Goal: Transaction & Acquisition: Purchase product/service

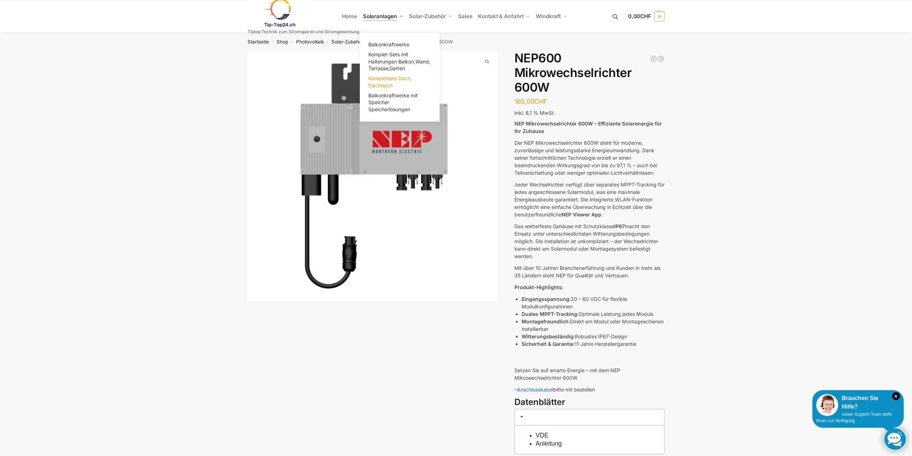
click at [377, 81] on link "Kompletsets Dach, Flachdach" at bounding box center [399, 81] width 71 height 17
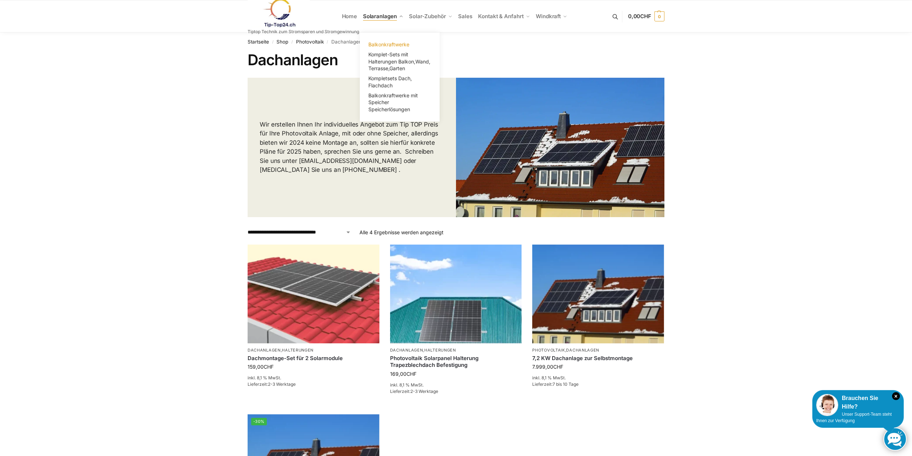
click at [384, 44] on span "Balkonkraftwerke" at bounding box center [388, 44] width 41 height 6
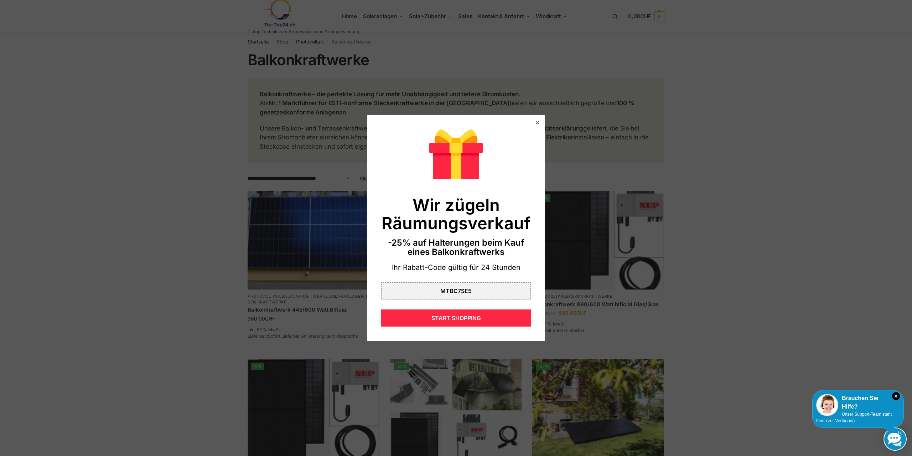
click at [538, 120] on div at bounding box center [537, 122] width 6 height 6
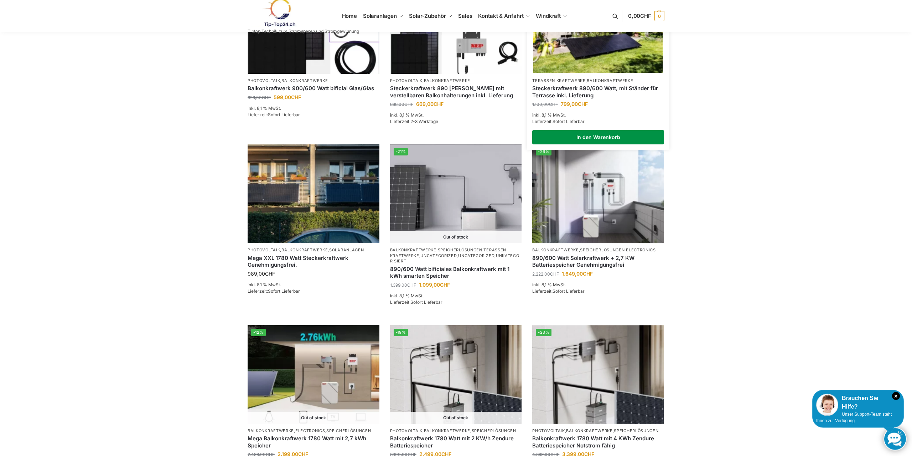
scroll to position [400, 0]
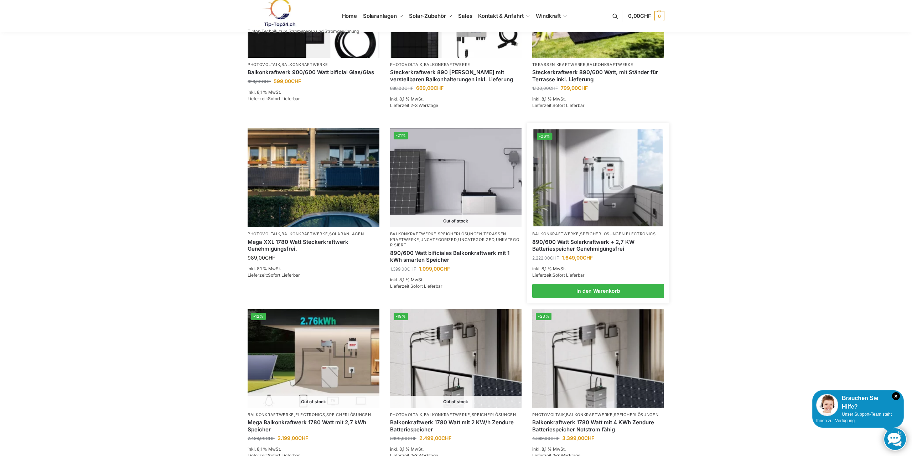
click at [598, 176] on img at bounding box center [598, 177] width 129 height 97
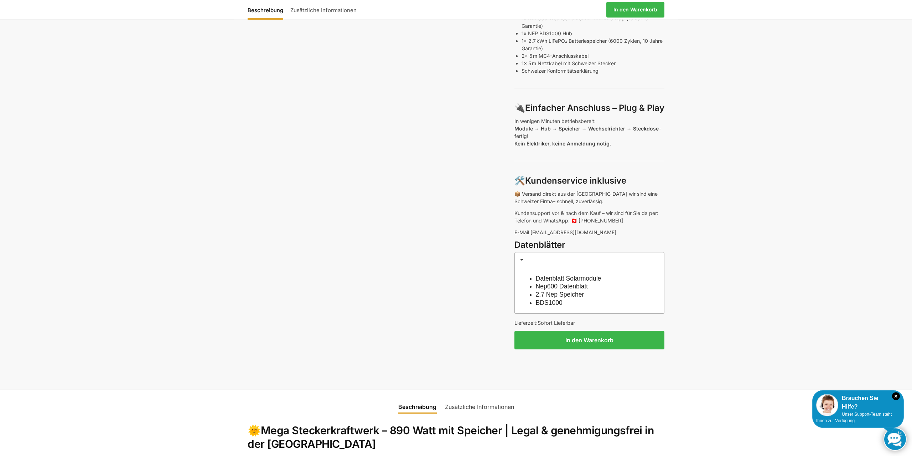
scroll to position [472, 0]
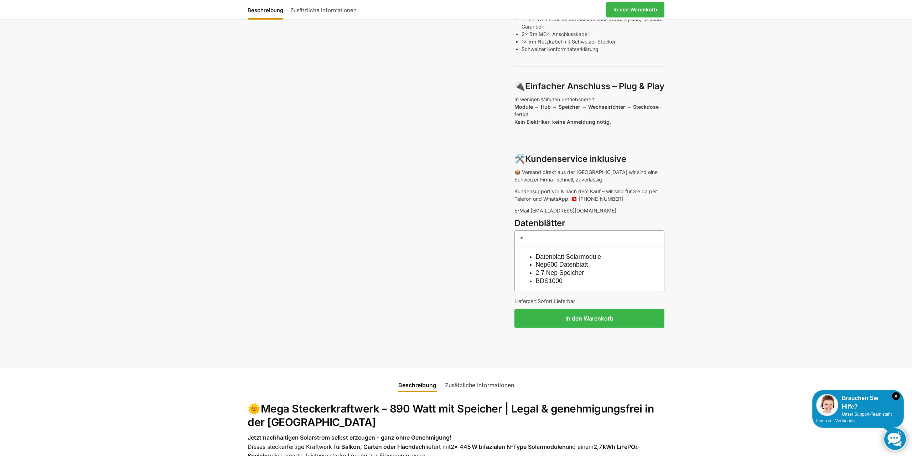
click at [550, 280] on link "BDS1000" at bounding box center [549, 280] width 27 height 7
